Goal: Check status: Check status

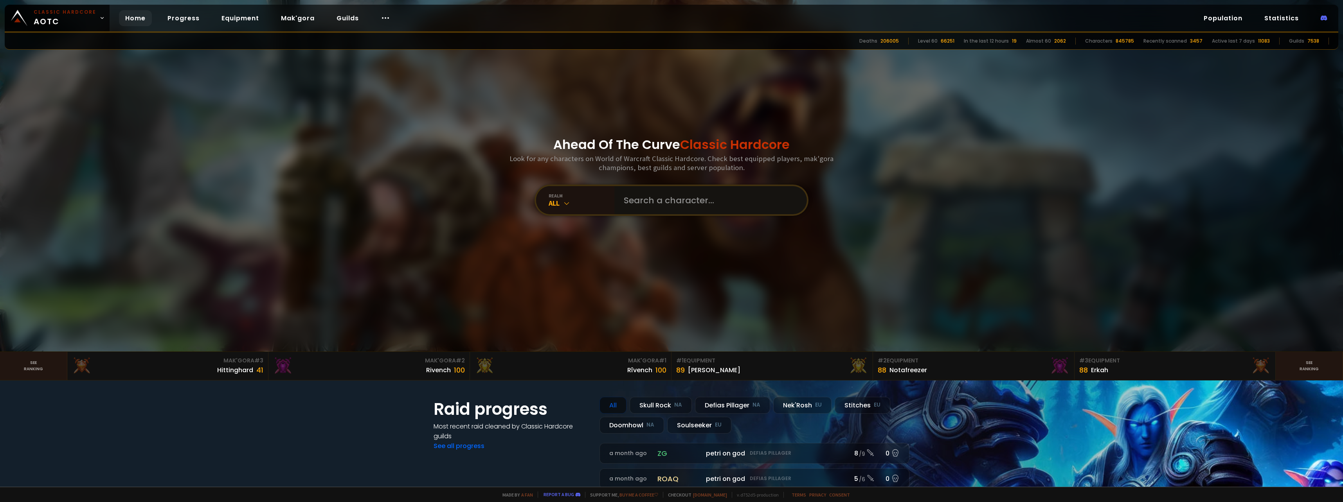
click at [645, 200] on input "text" at bounding box center [708, 200] width 178 height 28
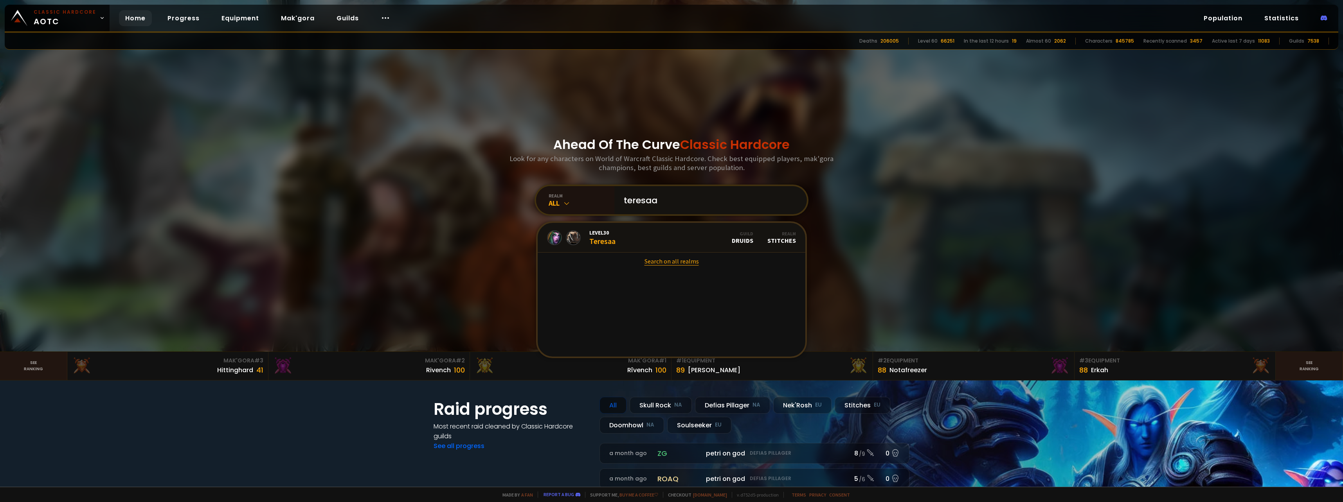
type input "teresaa"
click at [654, 262] on link "Search on all realms" at bounding box center [672, 261] width 268 height 17
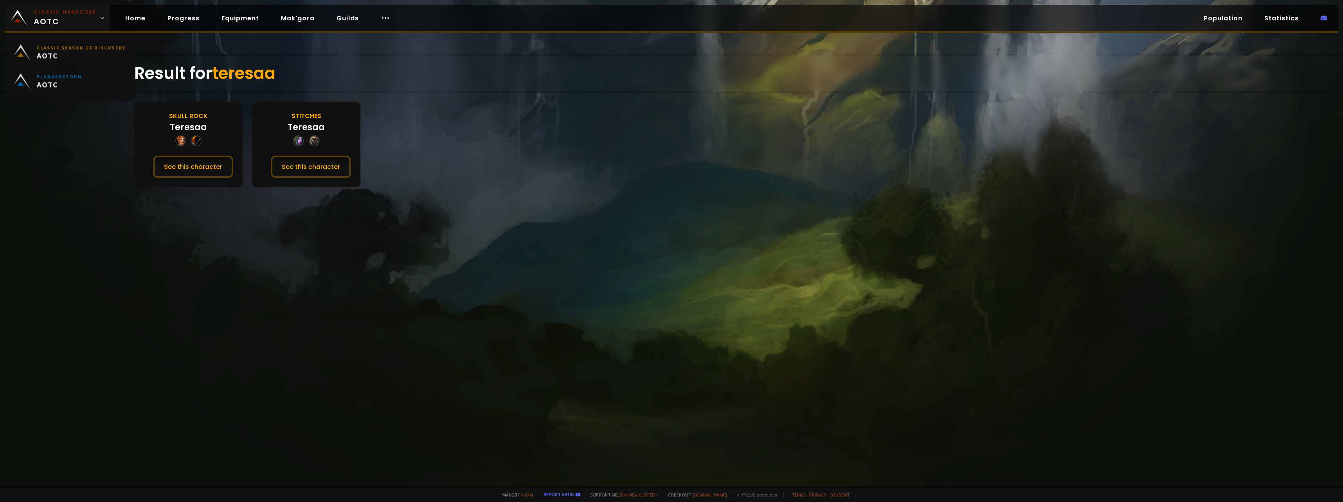
click at [102, 16] on link "Classic Hardcore AOTC" at bounding box center [57, 18] width 105 height 27
